Goal: Task Accomplishment & Management: Manage account settings

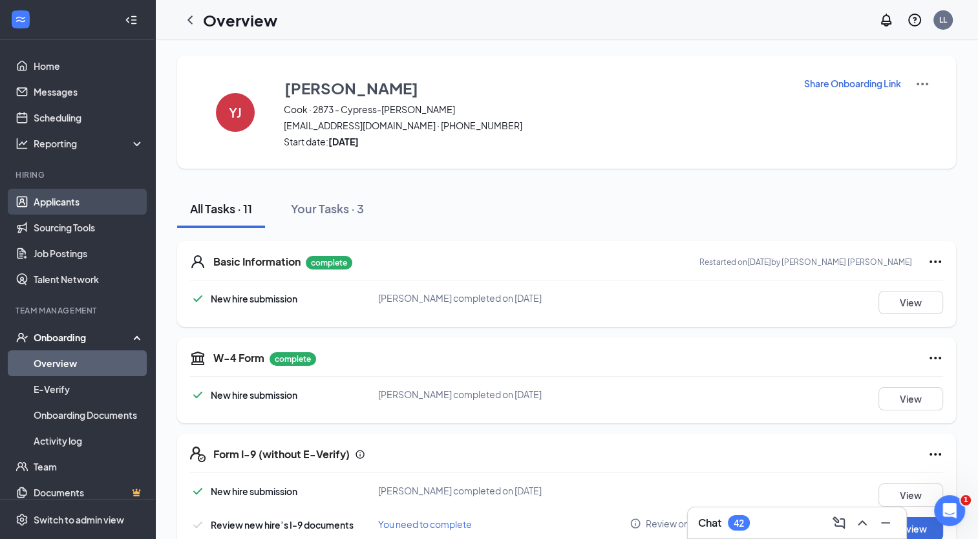
click at [70, 207] on link "Applicants" at bounding box center [89, 202] width 110 height 26
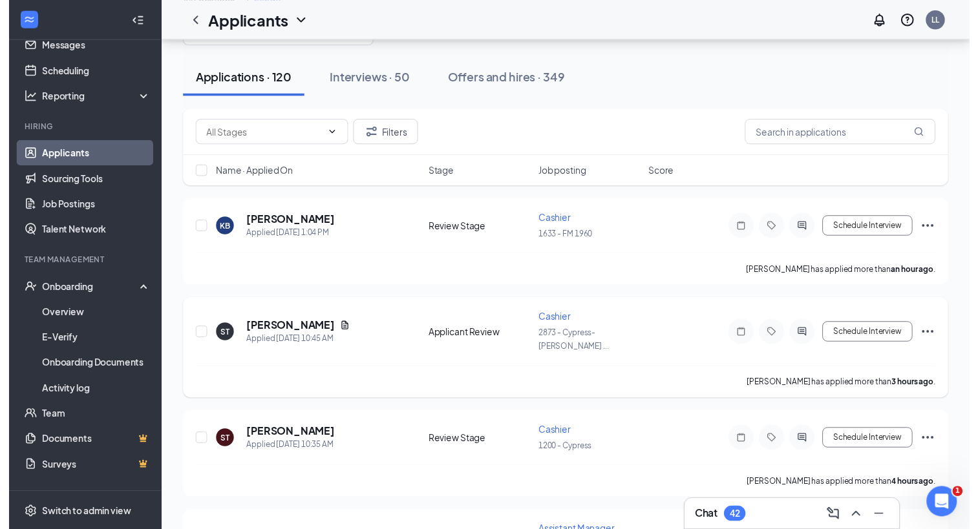
scroll to position [79, 0]
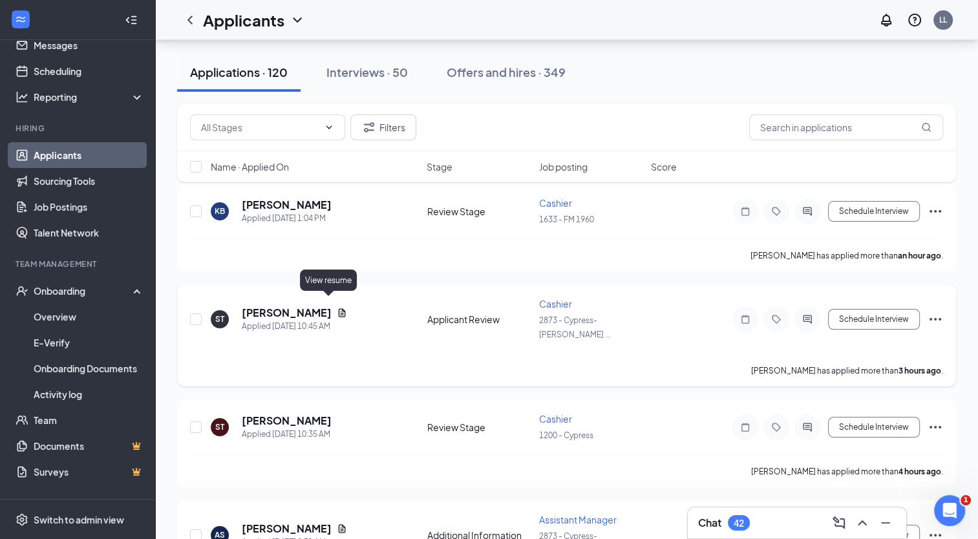
click at [339, 308] on icon "Document" at bounding box center [342, 312] width 7 height 8
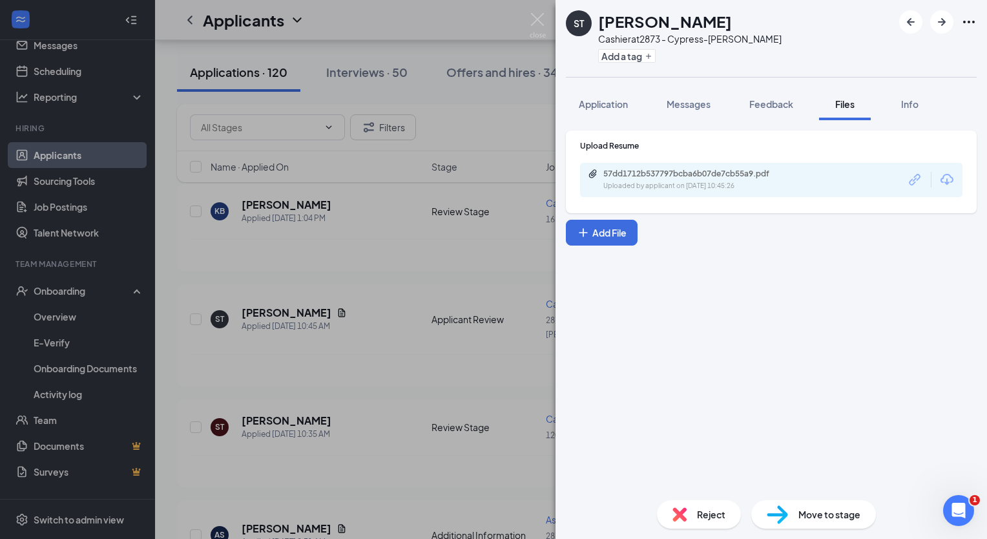
click at [545, 21] on img at bounding box center [538, 25] width 16 height 25
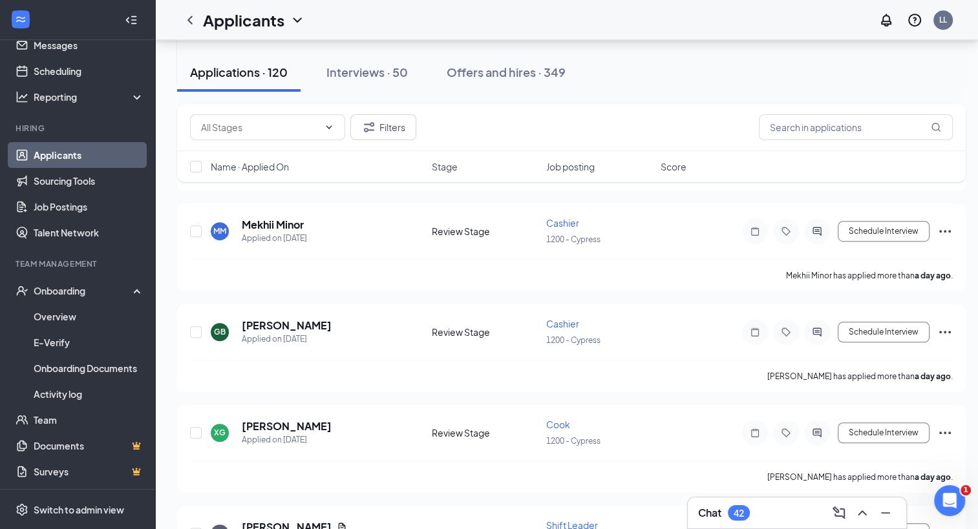
scroll to position [811, 2]
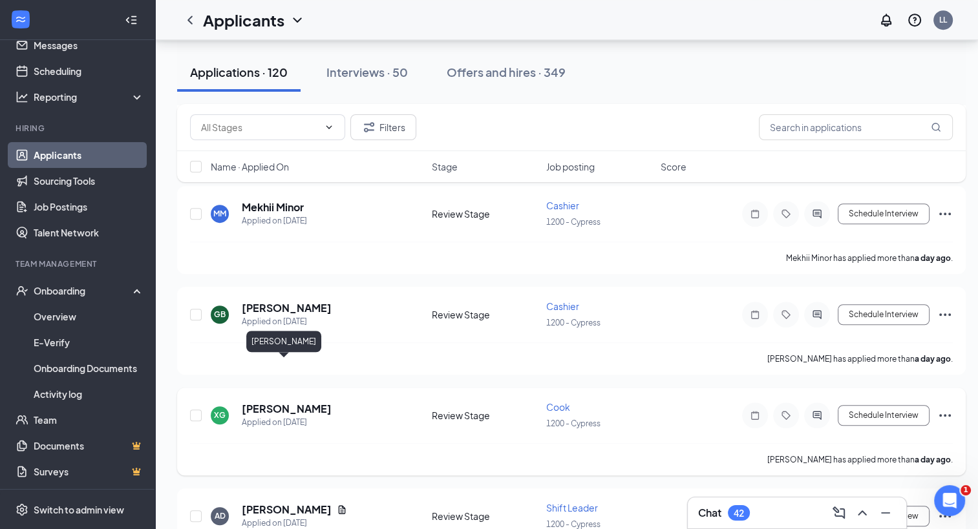
click at [282, 402] on h5 "[PERSON_NAME]" at bounding box center [287, 409] width 90 height 14
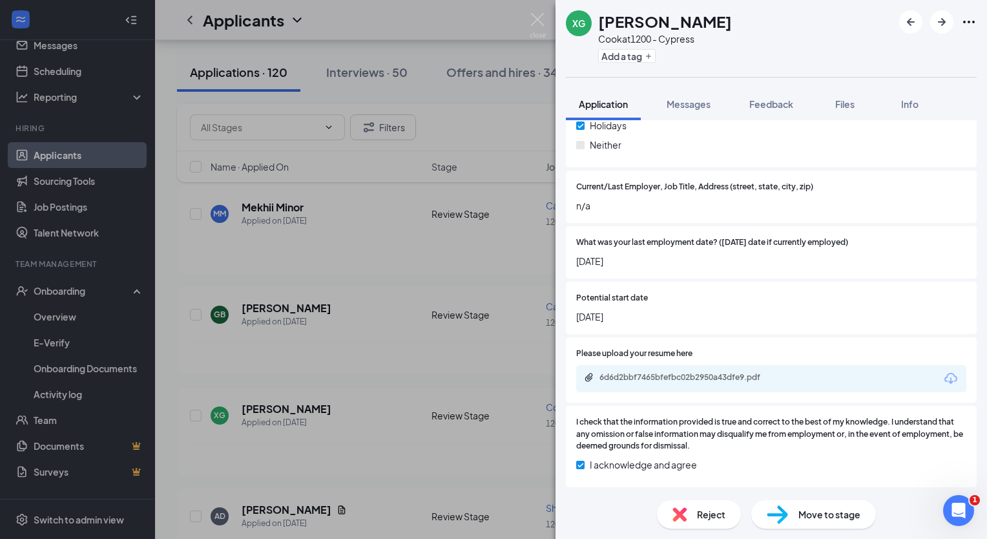
scroll to position [946, 0]
click at [669, 377] on div "6d6d2bbf7465bfefbc02b2950a43dfe9.pdf" at bounding box center [690, 378] width 181 height 10
click at [403, 174] on div "XG [PERSON_NAME] at 1200 - Cypress Add a tag Application Messages Feedback File…" at bounding box center [493, 269] width 987 height 539
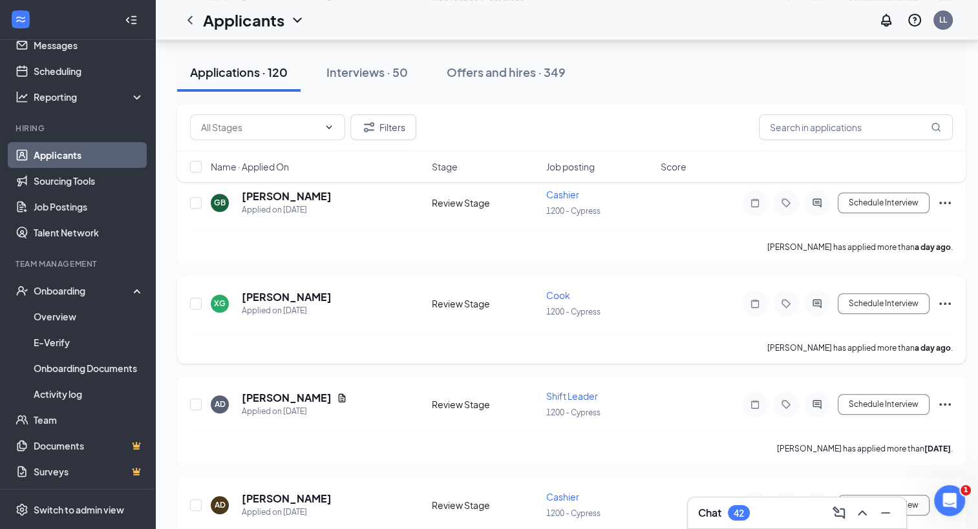
scroll to position [922, 0]
click at [337, 393] on icon "Document" at bounding box center [342, 398] width 10 height 10
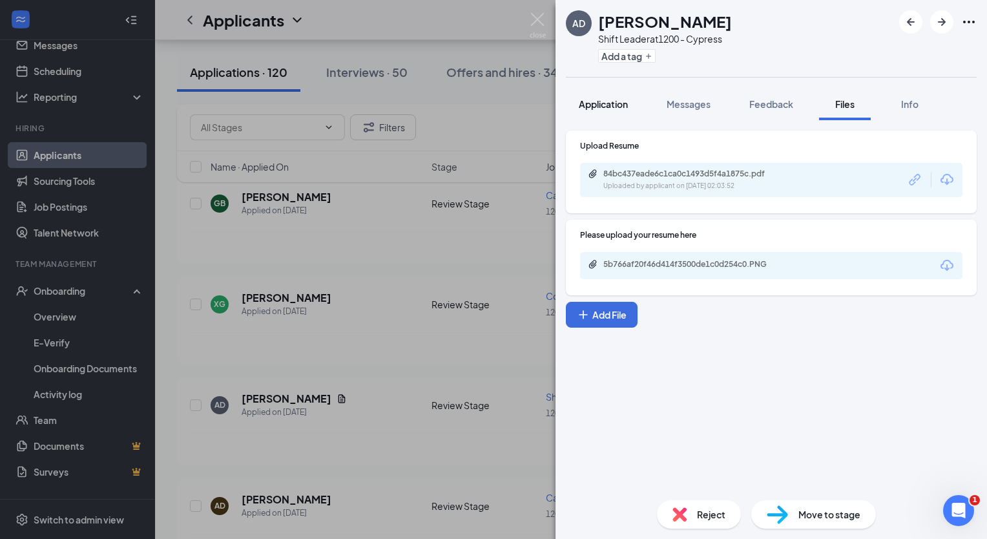
click at [610, 111] on button "Application" at bounding box center [603, 104] width 75 height 32
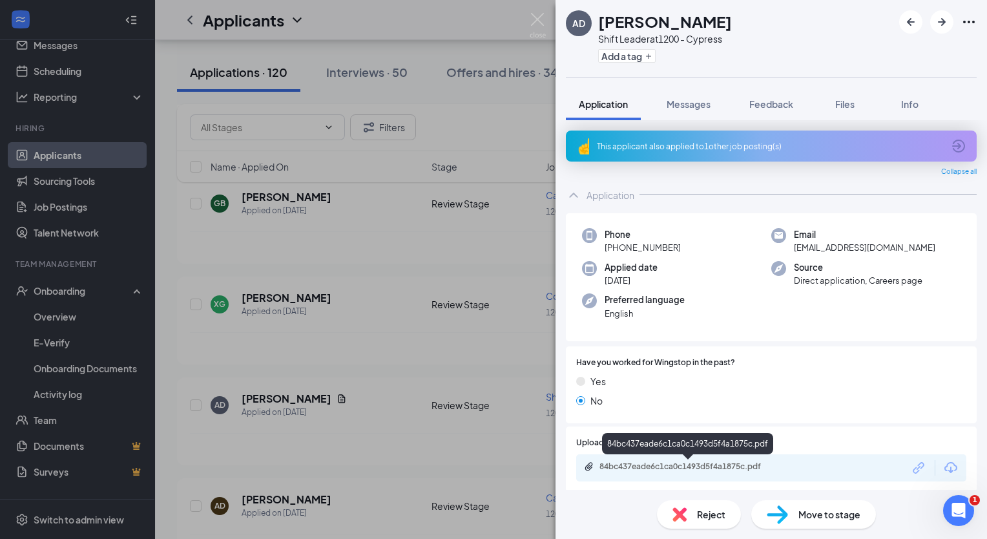
click at [659, 467] on div "84bc437eade6c1ca0c1493d5f4a1875c.pdf" at bounding box center [690, 466] width 181 height 10
click at [541, 28] on img at bounding box center [538, 25] width 16 height 25
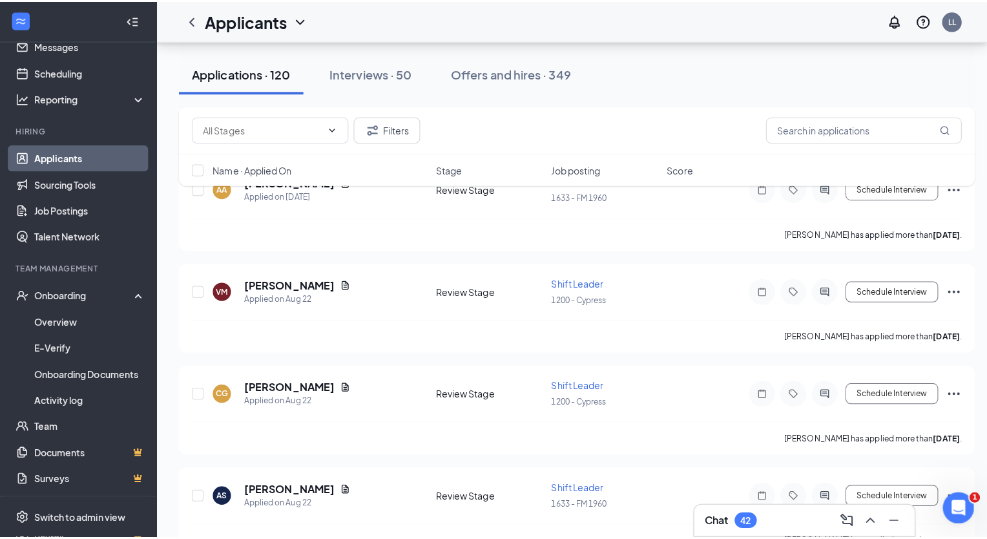
scroll to position [1876, 0]
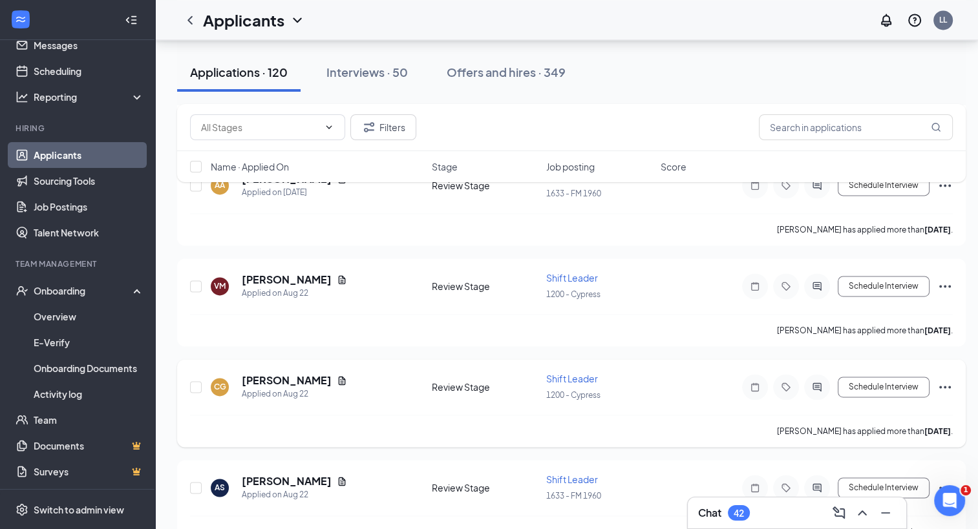
click at [337, 375] on icon "Document" at bounding box center [342, 380] width 10 height 10
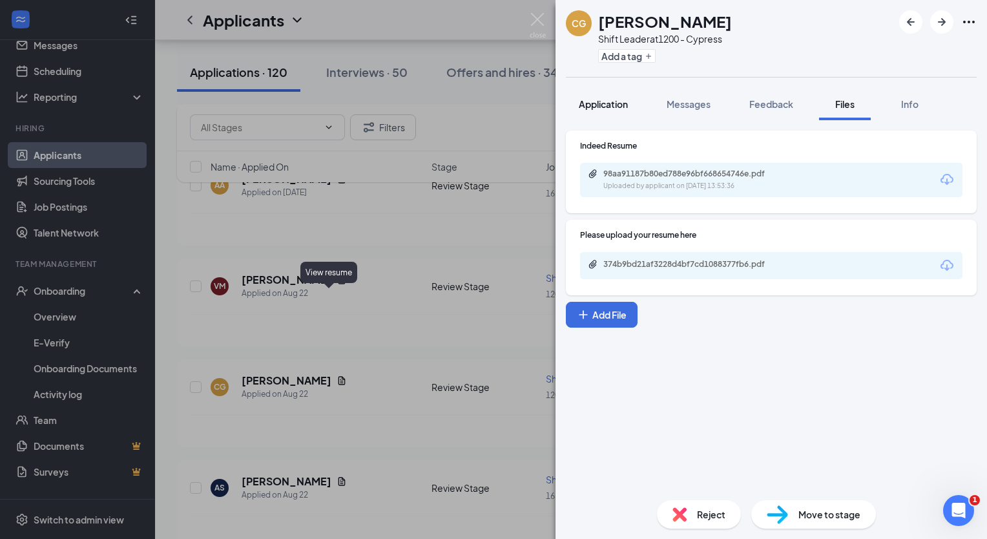
click at [618, 100] on span "Application" at bounding box center [603, 104] width 49 height 12
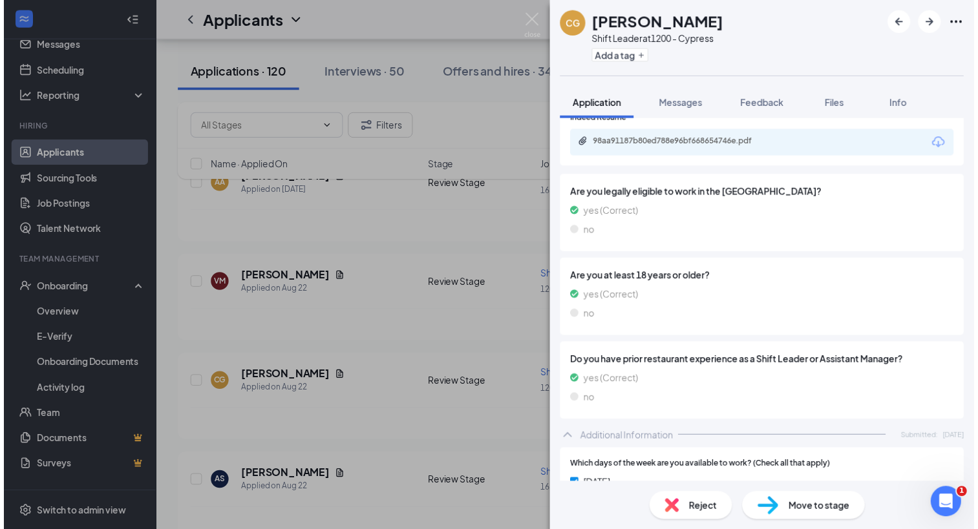
scroll to position [288, 0]
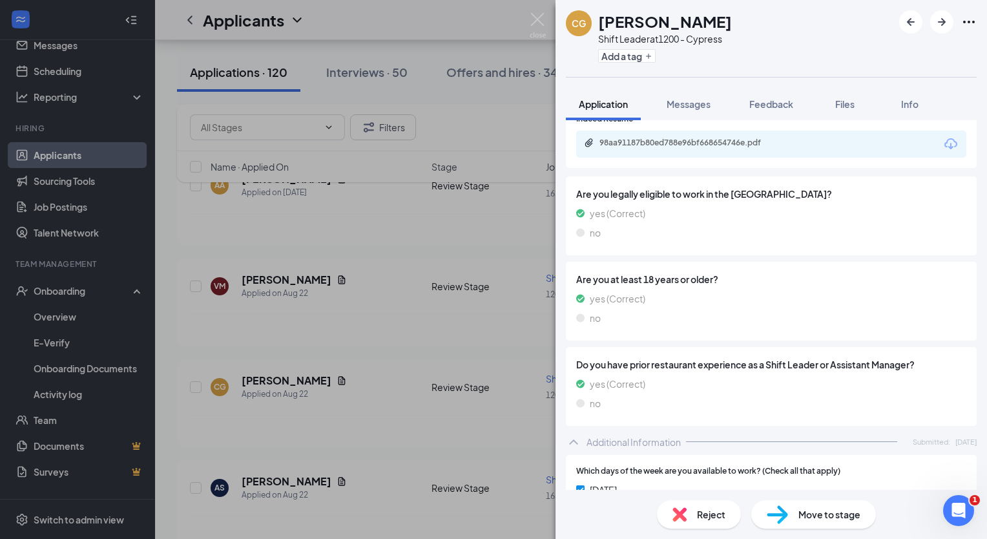
click at [533, 17] on img at bounding box center [538, 25] width 16 height 25
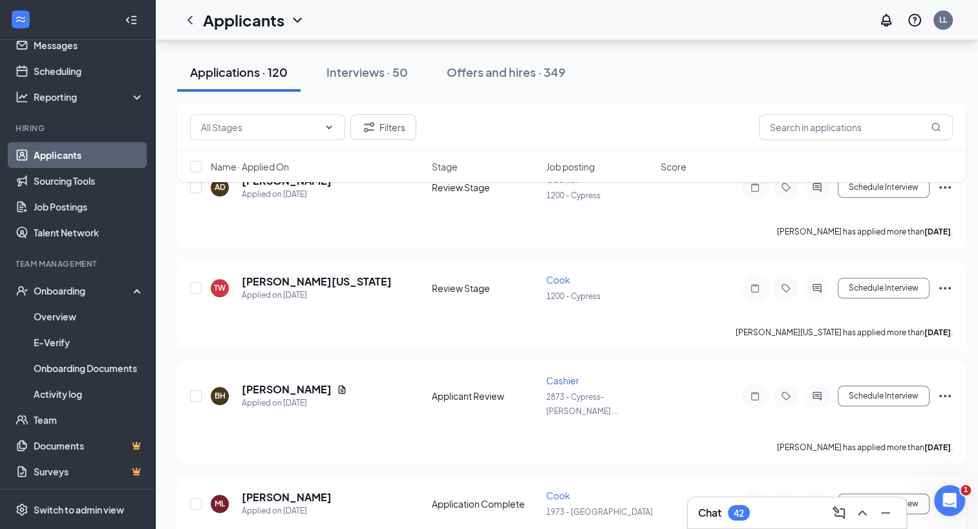
scroll to position [1194, 0]
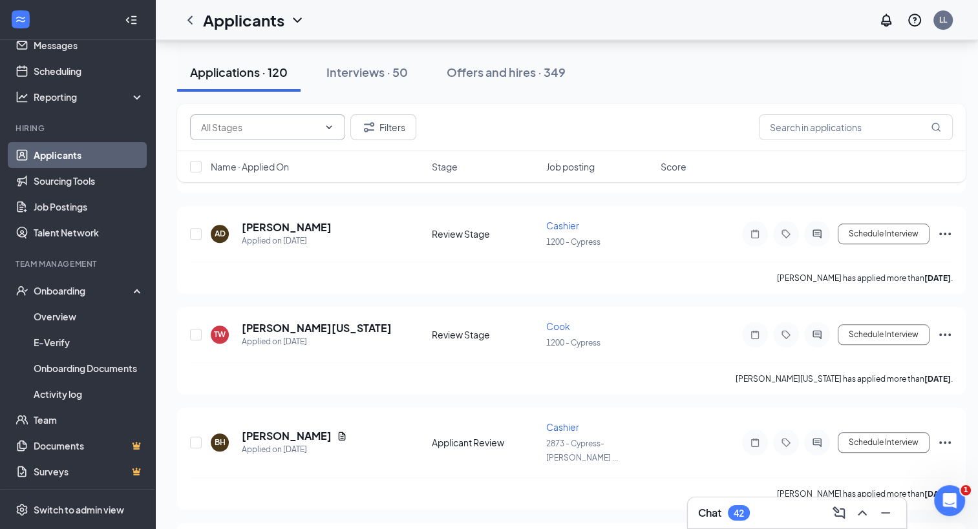
click at [315, 124] on input "text" at bounding box center [260, 127] width 118 height 14
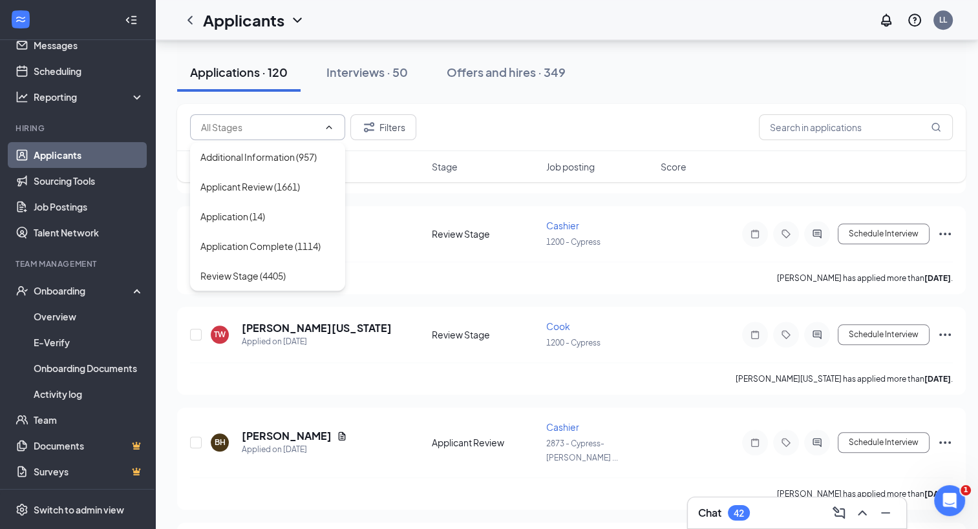
click at [517, 114] on div "Filters" at bounding box center [571, 127] width 788 height 47
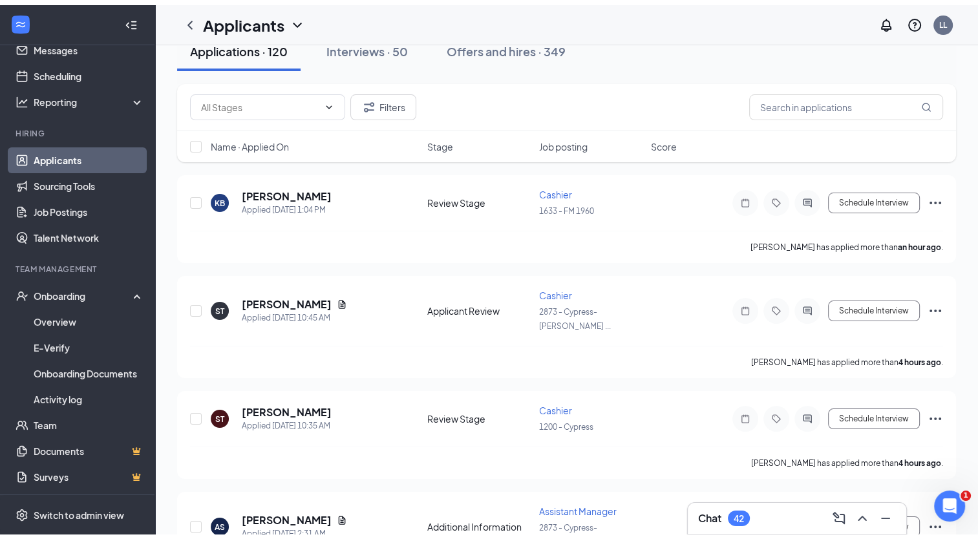
scroll to position [0, 0]
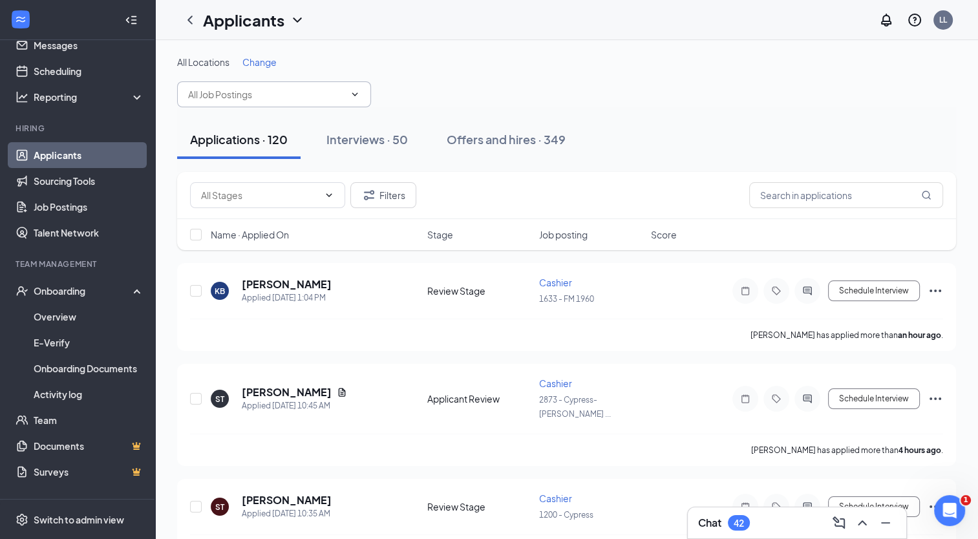
click at [338, 95] on input "text" at bounding box center [266, 94] width 156 height 14
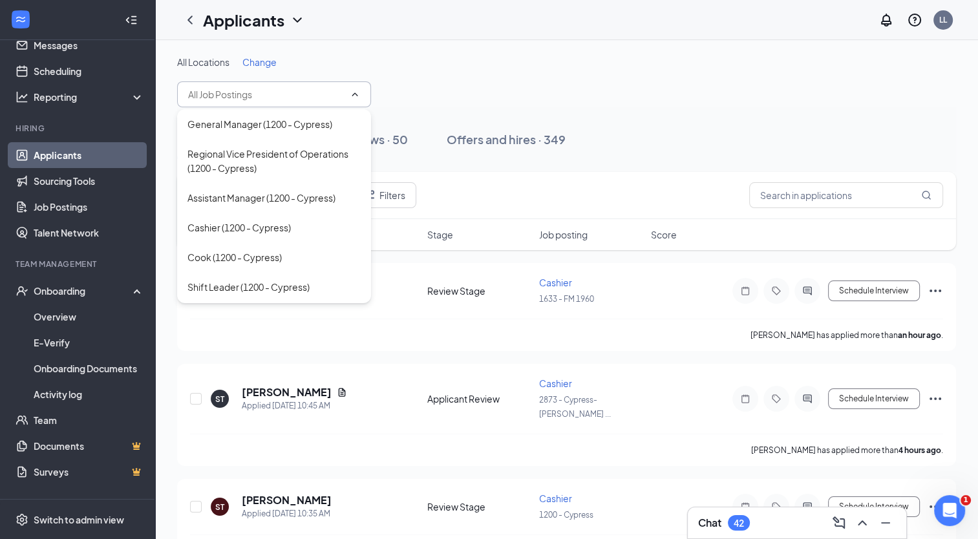
click at [726, 85] on div "All Locations Change" at bounding box center [566, 82] width 779 height 52
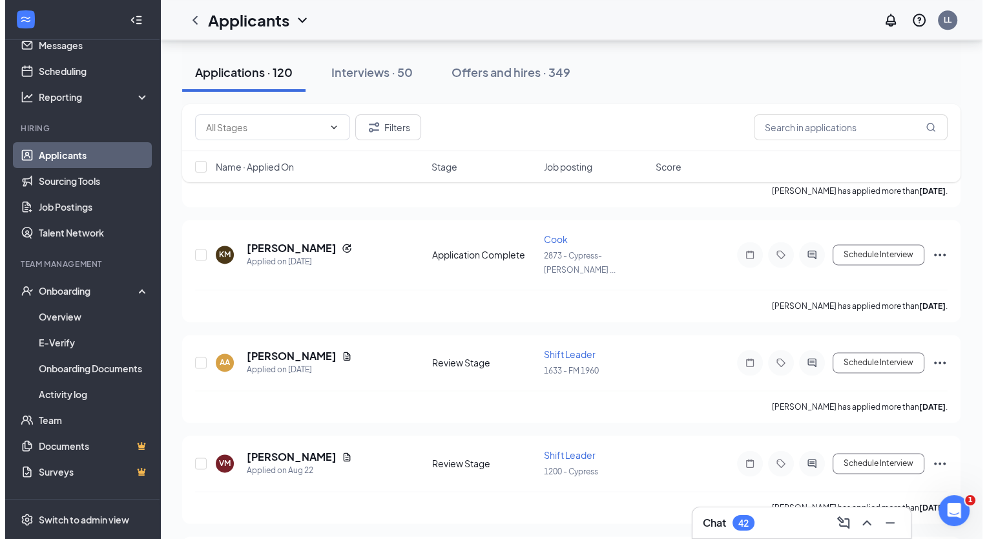
scroll to position [1751, 0]
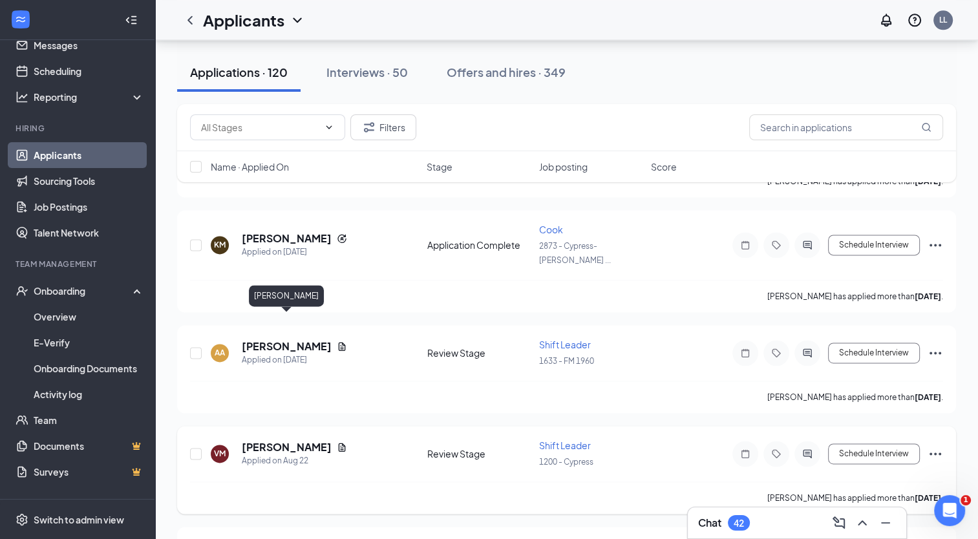
click at [310, 440] on h5 "[PERSON_NAME]" at bounding box center [287, 447] width 90 height 14
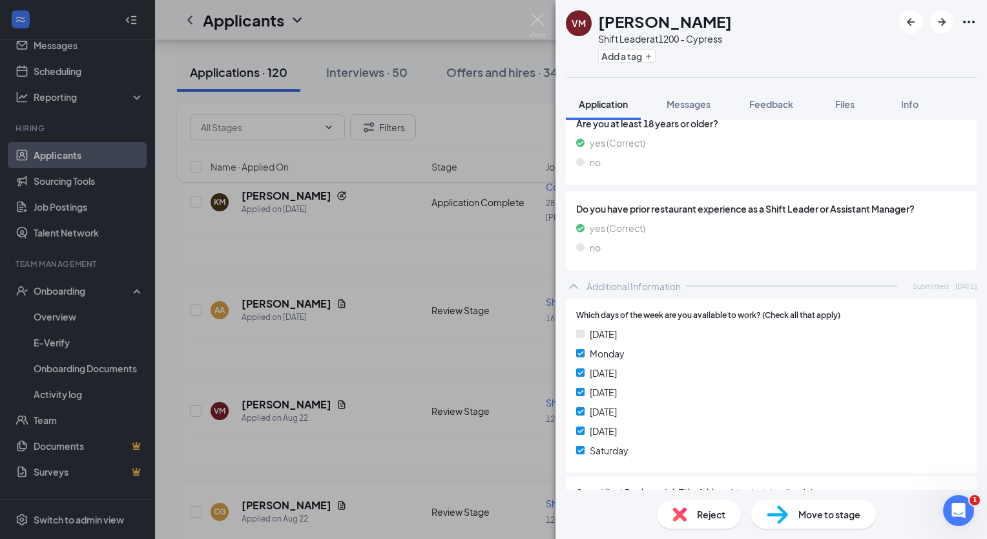
scroll to position [481, 0]
click at [535, 16] on img at bounding box center [538, 25] width 16 height 25
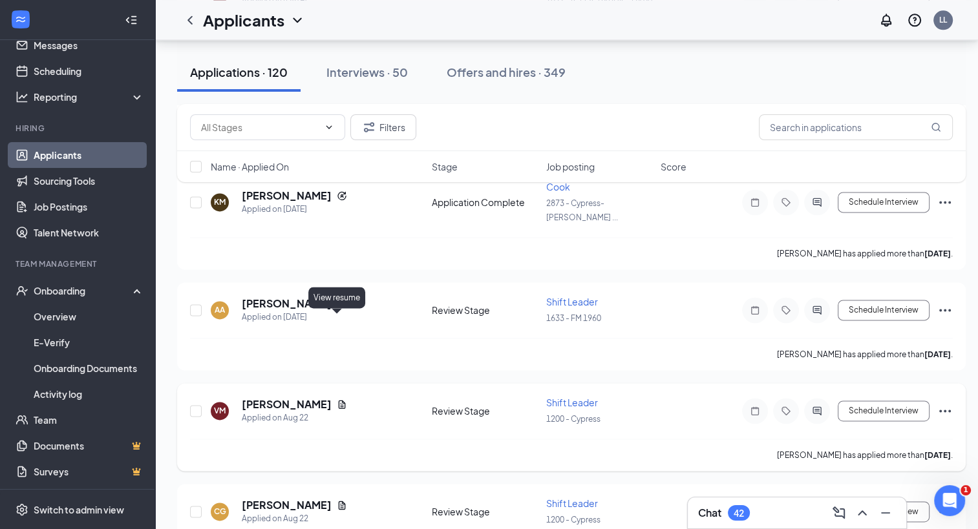
click at [337, 399] on icon "Document" at bounding box center [342, 404] width 10 height 10
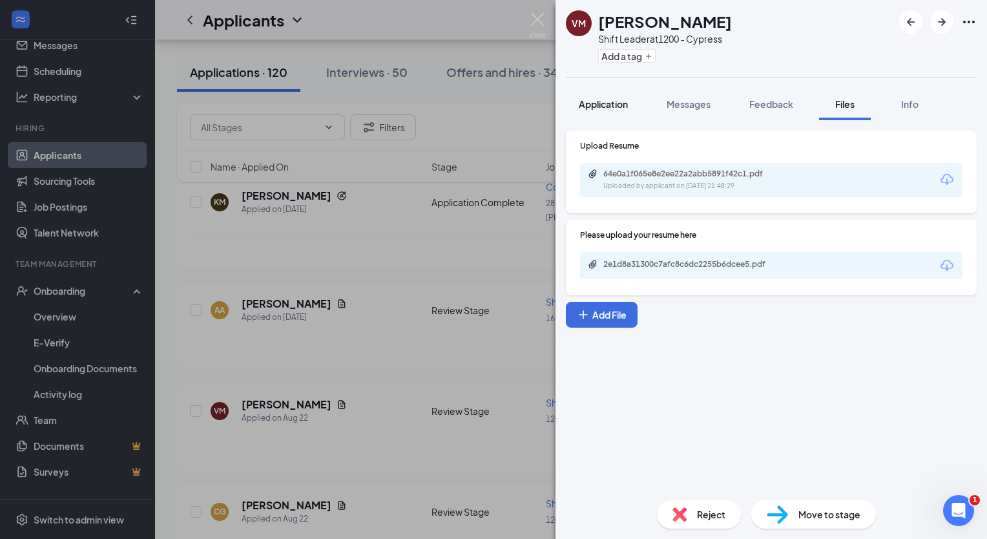
click at [624, 105] on span "Application" at bounding box center [603, 104] width 49 height 12
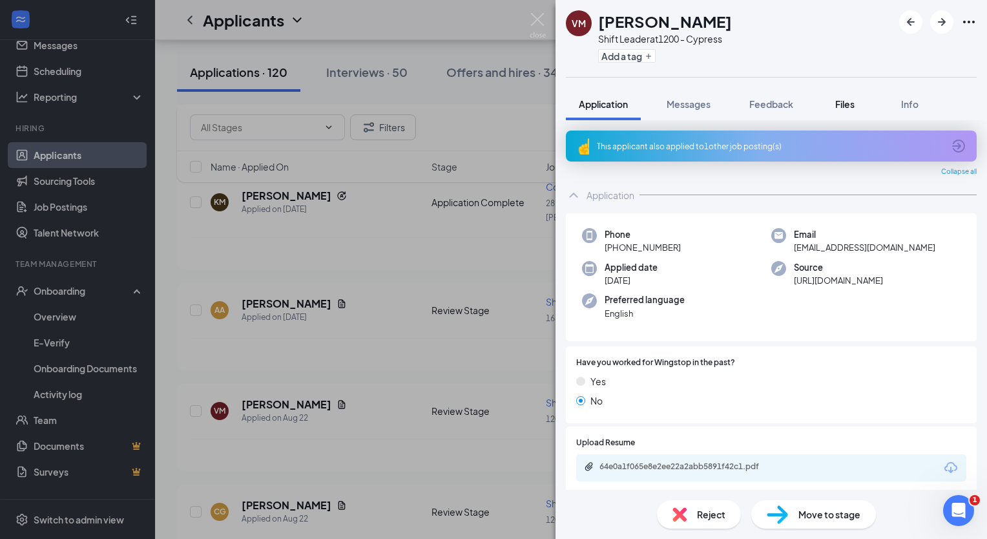
click at [850, 107] on span "Files" at bounding box center [844, 104] width 19 height 12
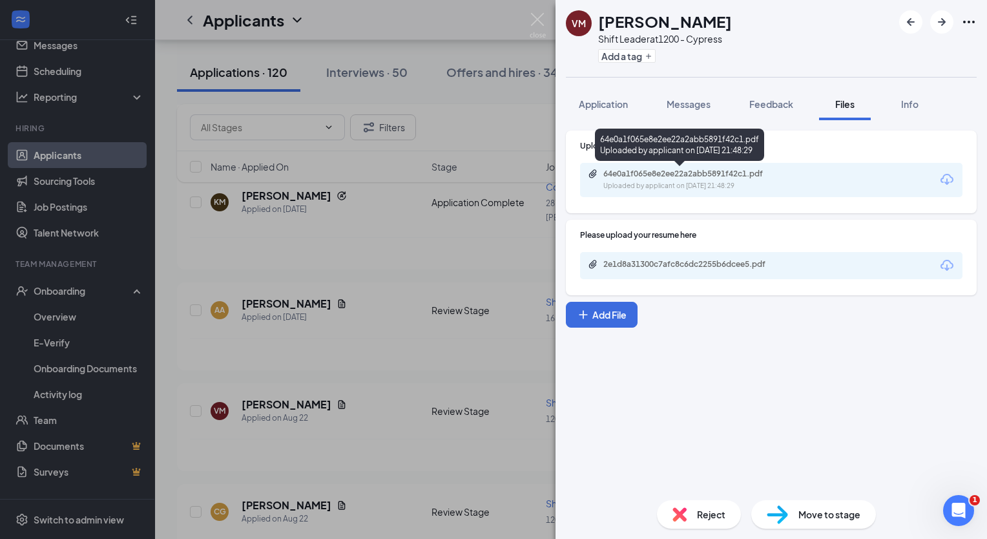
click at [681, 172] on div "64e0a1f065e8e2ee22a2abb5891f42c1.pdf" at bounding box center [693, 174] width 181 height 10
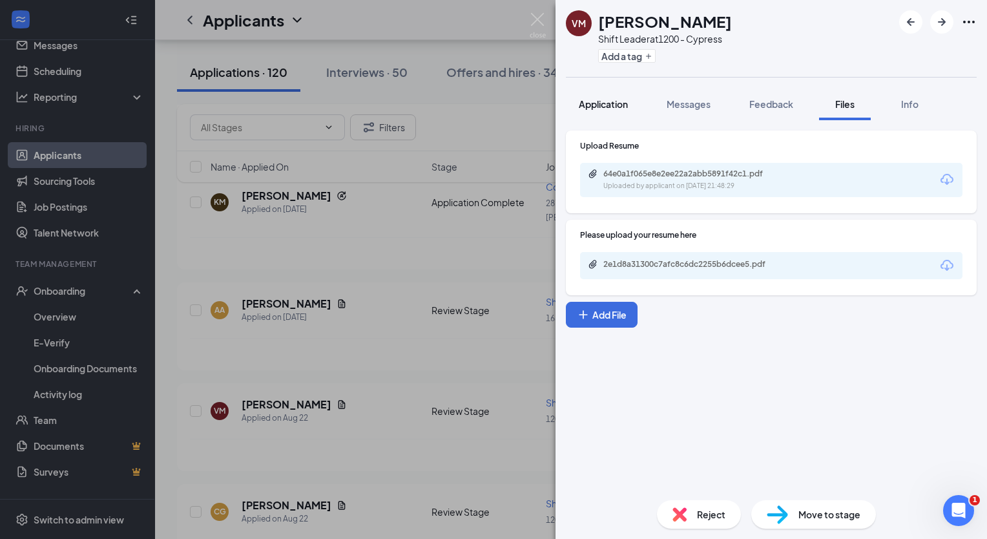
click at [615, 110] on button "Application" at bounding box center [603, 104] width 75 height 32
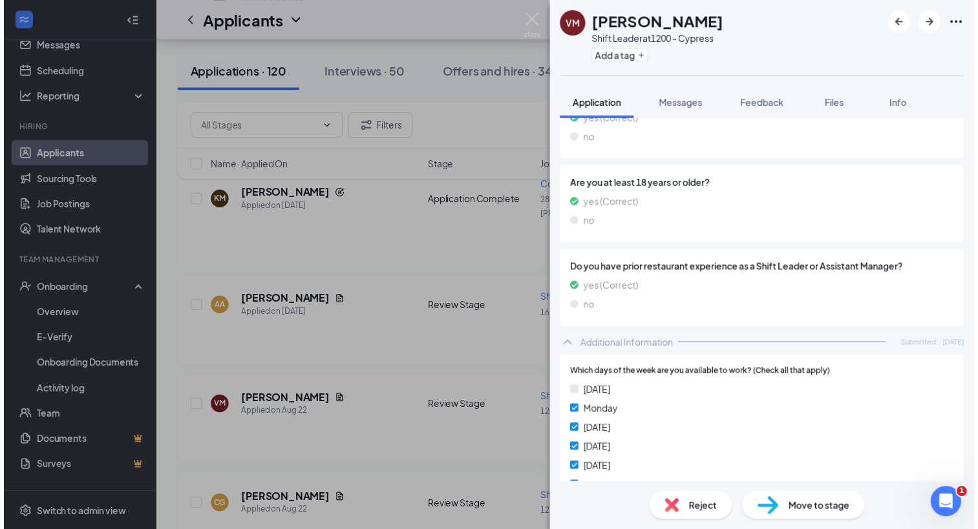
scroll to position [413, 0]
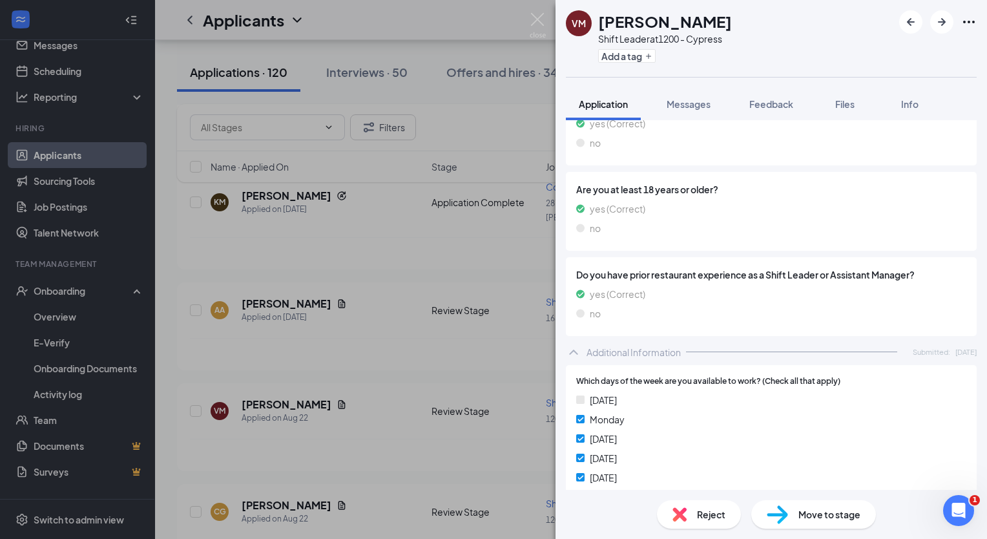
click at [828, 514] on span "Move to stage" at bounding box center [830, 514] width 62 height 14
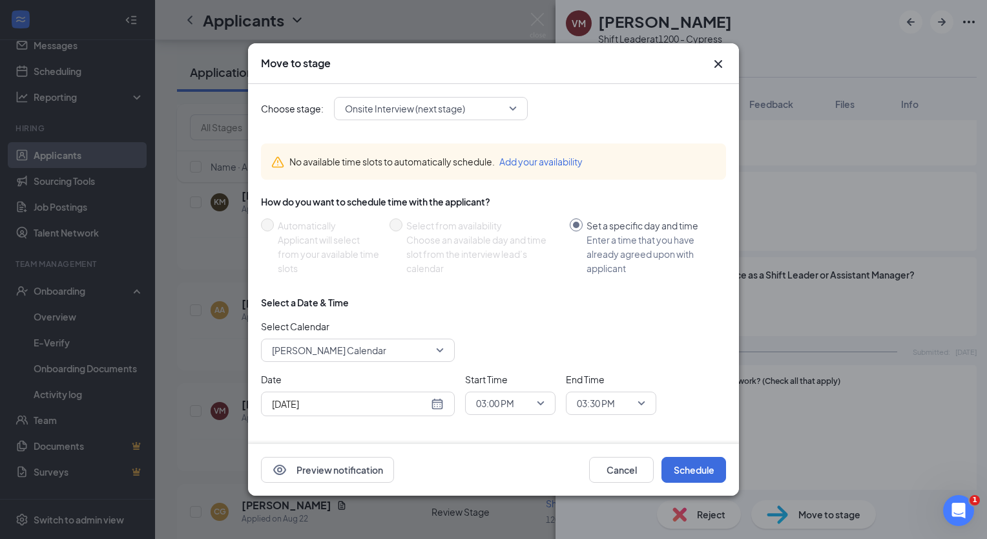
click at [436, 402] on div "[DATE]" at bounding box center [358, 404] width 172 height 14
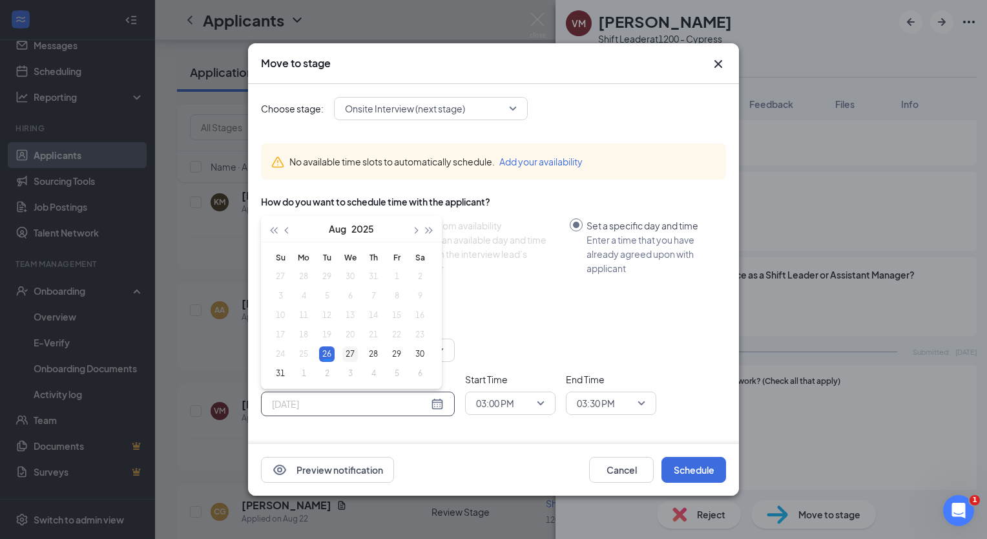
type input "[DATE]"
click at [354, 347] on div "27" at bounding box center [350, 354] width 16 height 16
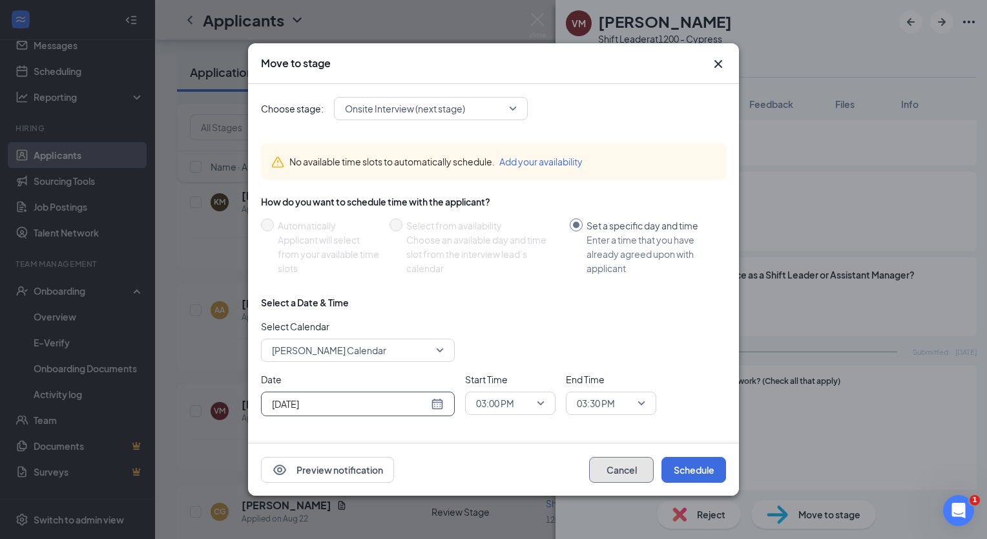
click at [636, 464] on button "Cancel" at bounding box center [621, 470] width 65 height 26
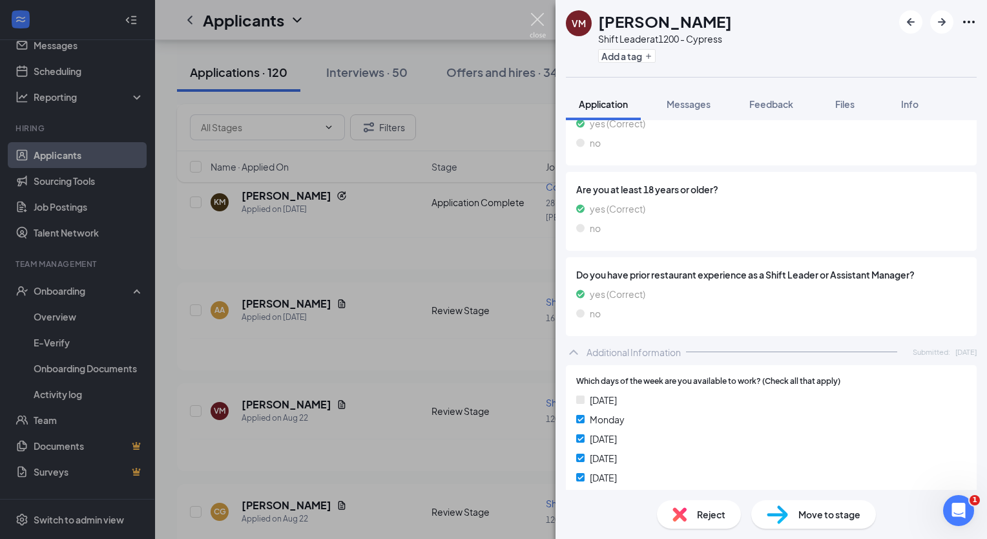
click at [541, 19] on img at bounding box center [538, 25] width 16 height 25
